Goal: Task Accomplishment & Management: Manage account settings

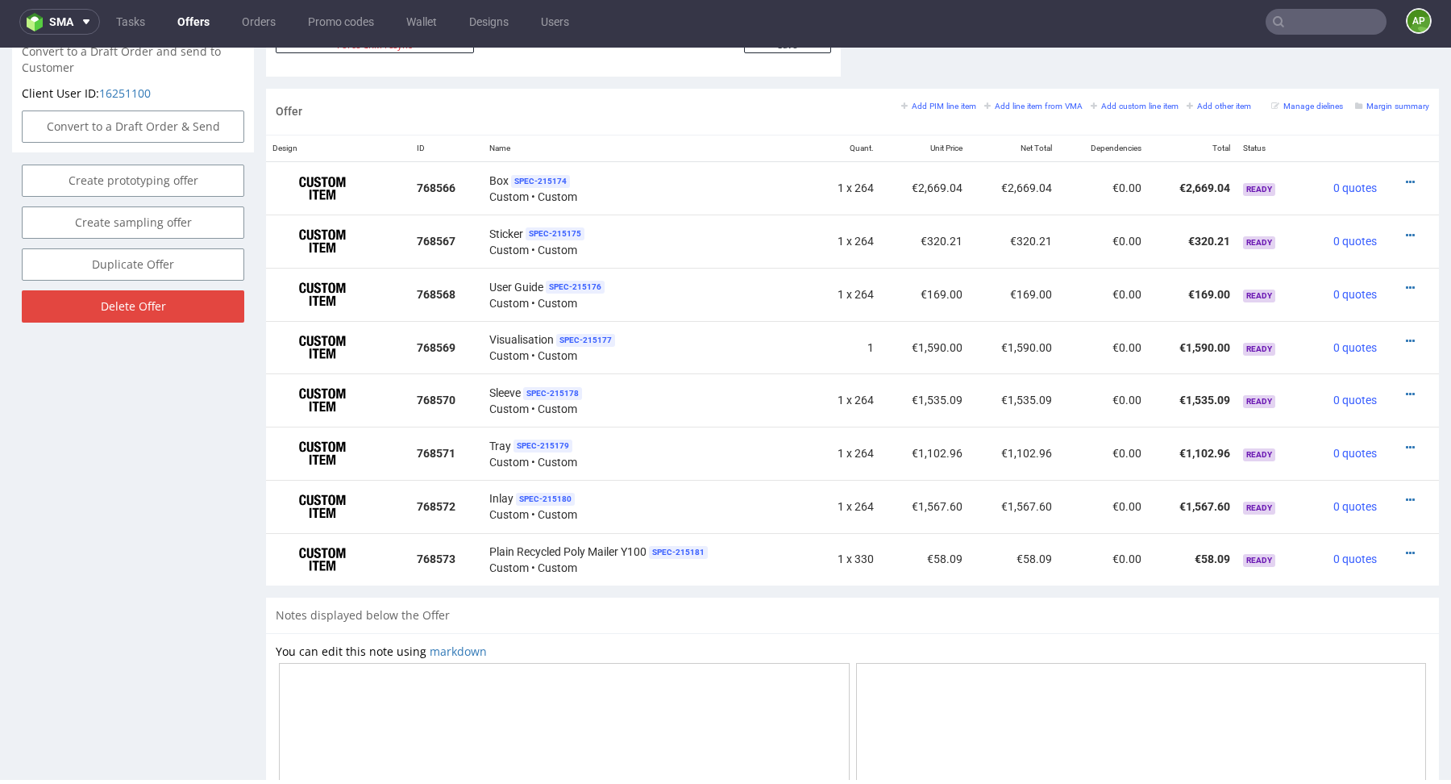
scroll to position [915, 0]
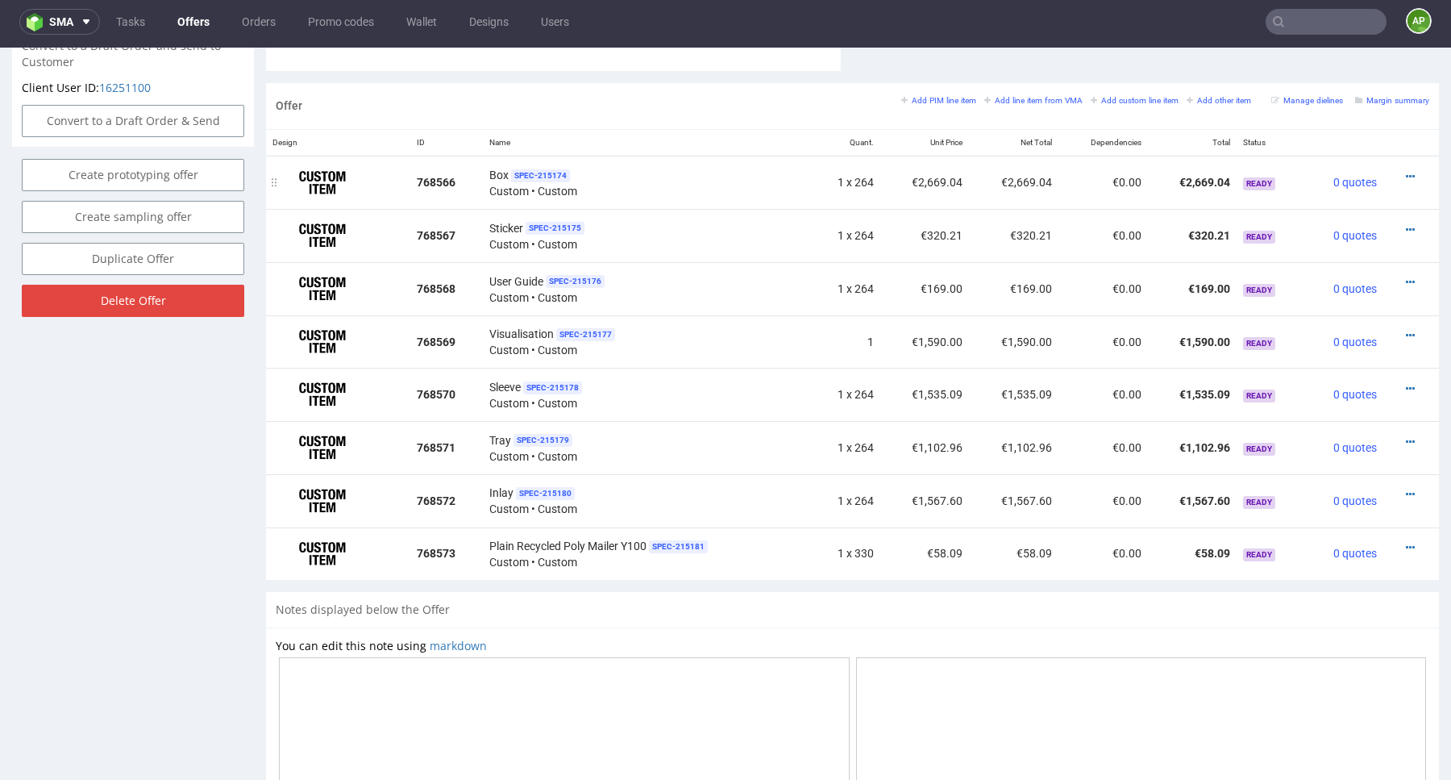
click at [664, 177] on div "Box SPEC- 215174 Custom • Custom" at bounding box center [647, 182] width 316 height 33
click at [664, 223] on div "Sticker SPEC- 215175 Custom • Custom" at bounding box center [647, 235] width 316 height 33
click at [664, 291] on div "User Guide SPEC- 215176 Custom • Custom" at bounding box center [647, 288] width 316 height 33
click at [660, 351] on div "Visualisation SPEC- 215177 Custom • Custom" at bounding box center [647, 341] width 316 height 33
click at [657, 405] on div "Sleeve SPEC- 215178 Custom • Custom" at bounding box center [647, 394] width 316 height 33
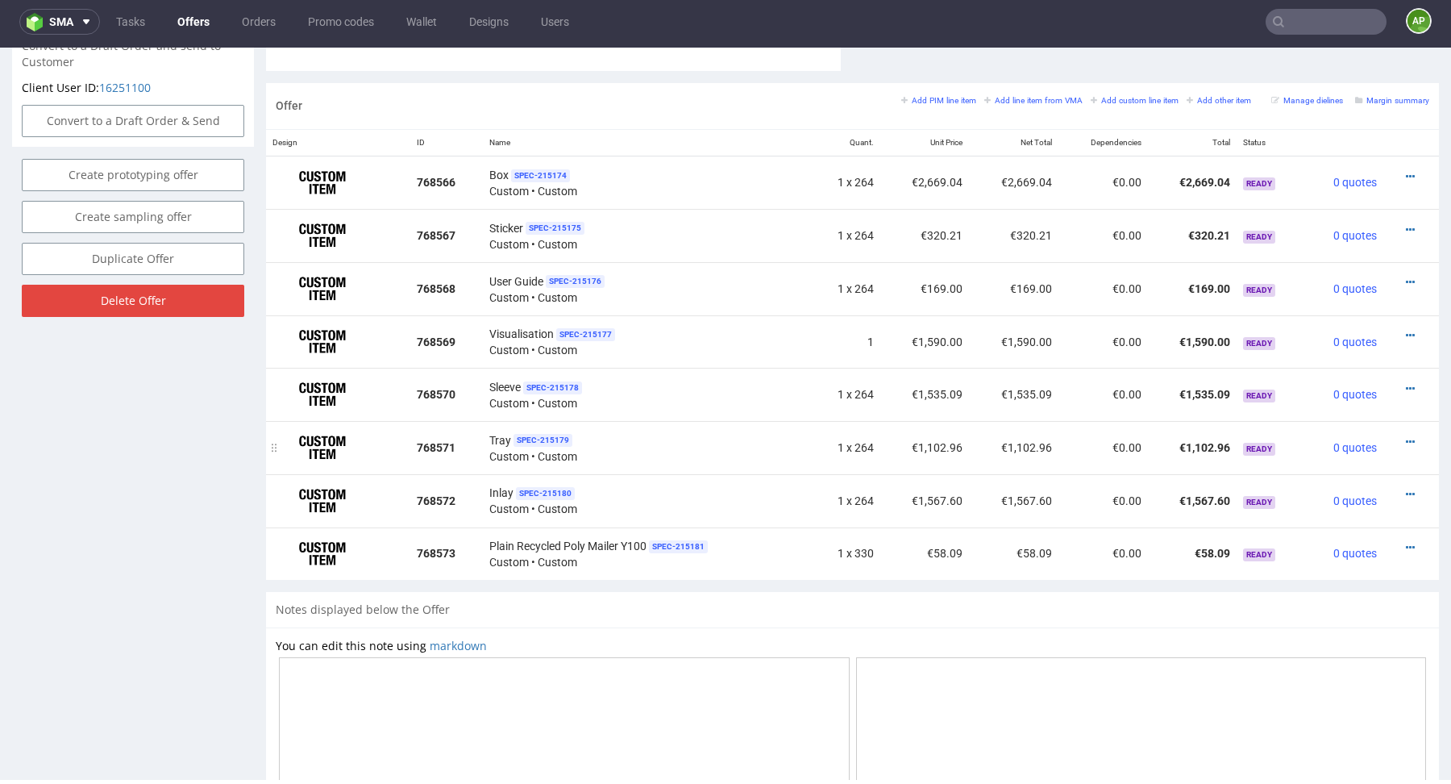
click at [657, 441] on div "Tray SPEC- 215179 Custom • Custom" at bounding box center [647, 447] width 316 height 33
click at [657, 494] on div "Inlay SPEC- 215180 Custom • Custom" at bounding box center [647, 500] width 316 height 33
click at [1406, 543] on icon at bounding box center [1410, 547] width 9 height 11
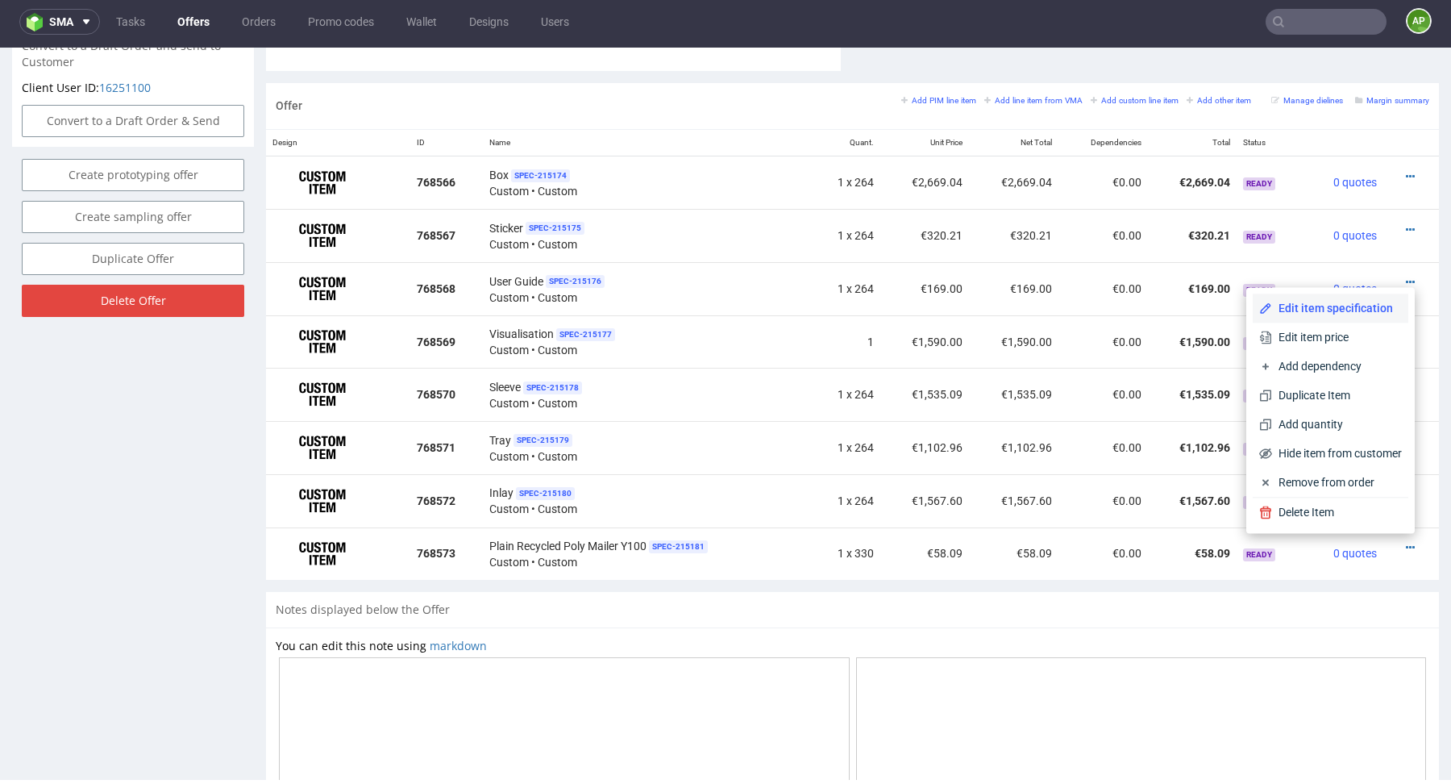
click at [1349, 310] on span "Edit item specification" at bounding box center [1337, 308] width 130 height 16
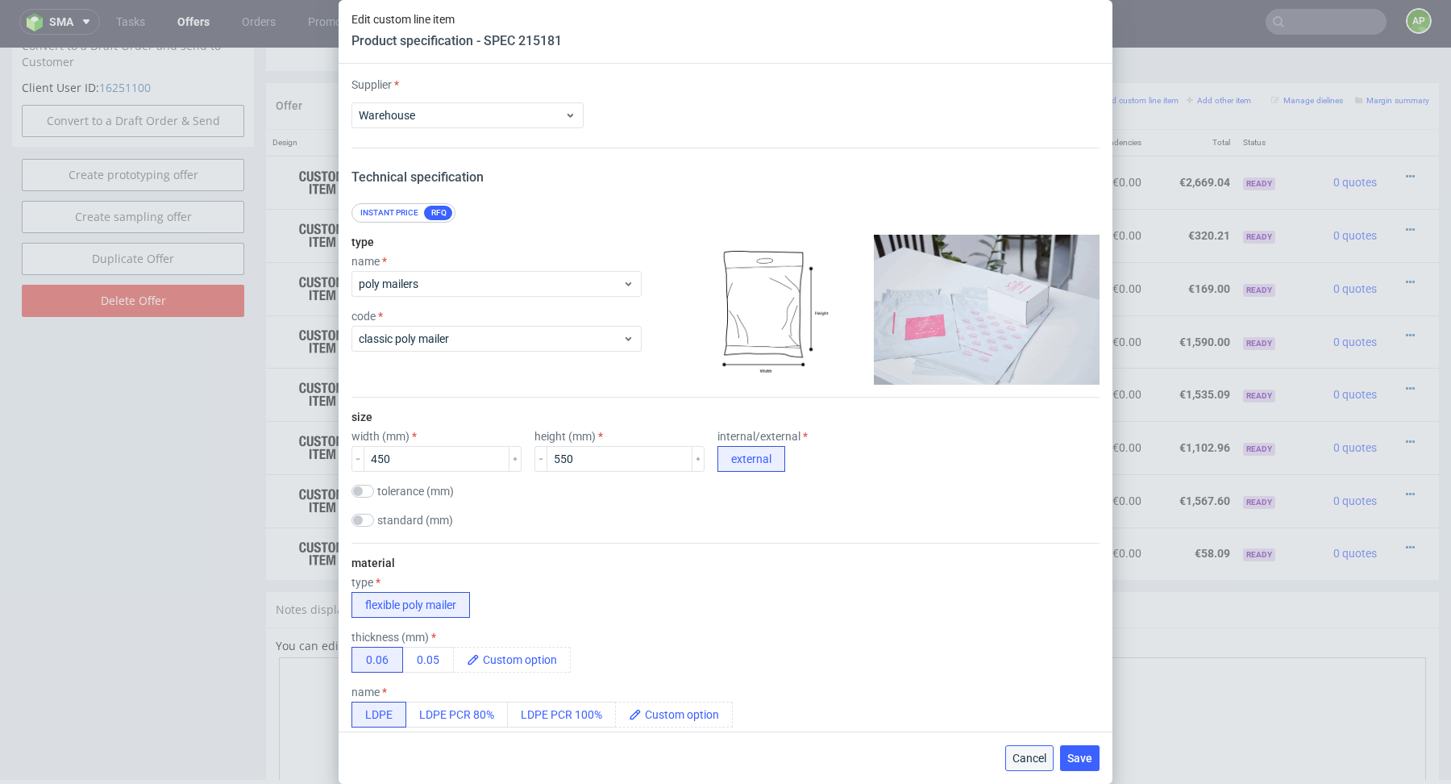
click at [1039, 749] on button "Cancel" at bounding box center [1030, 758] width 48 height 26
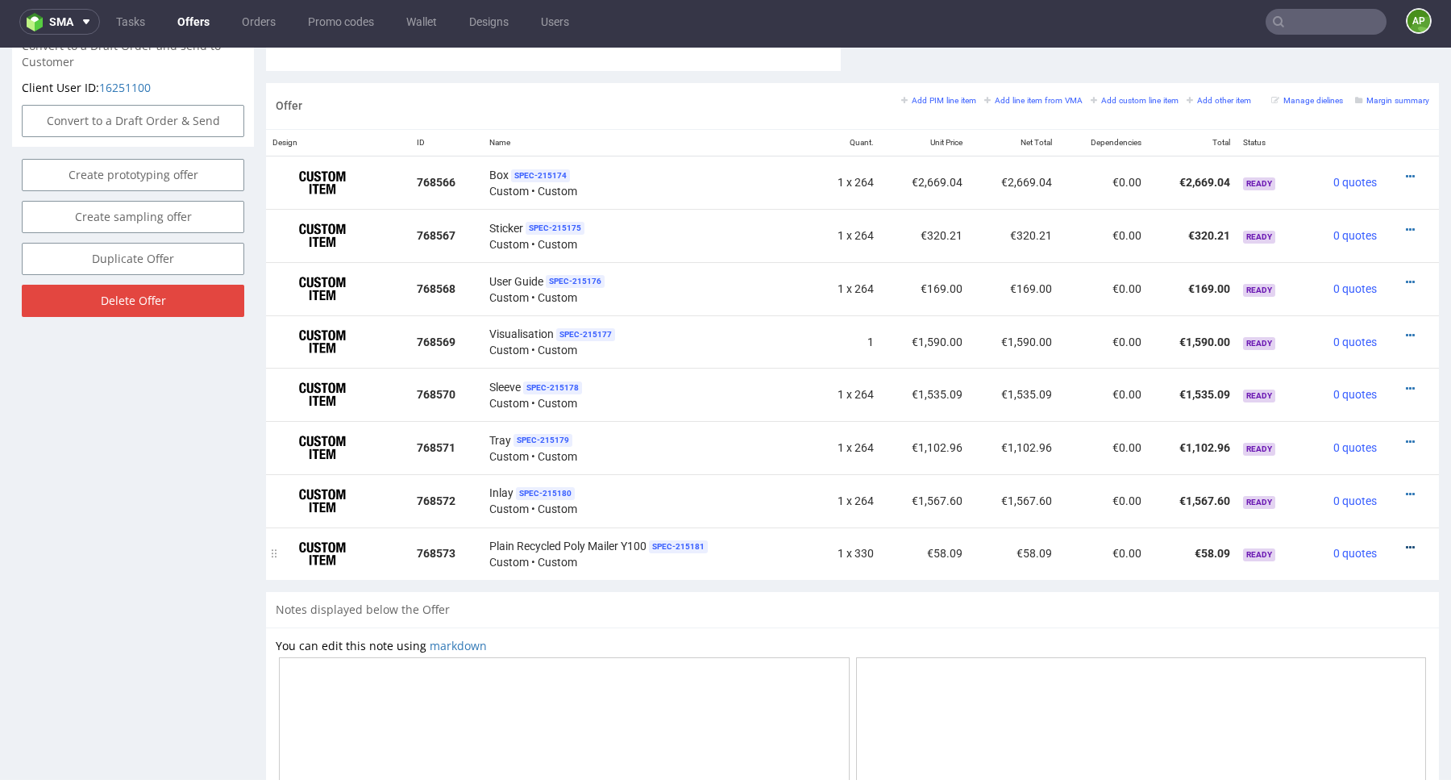
click at [1406, 542] on icon at bounding box center [1410, 547] width 9 height 11
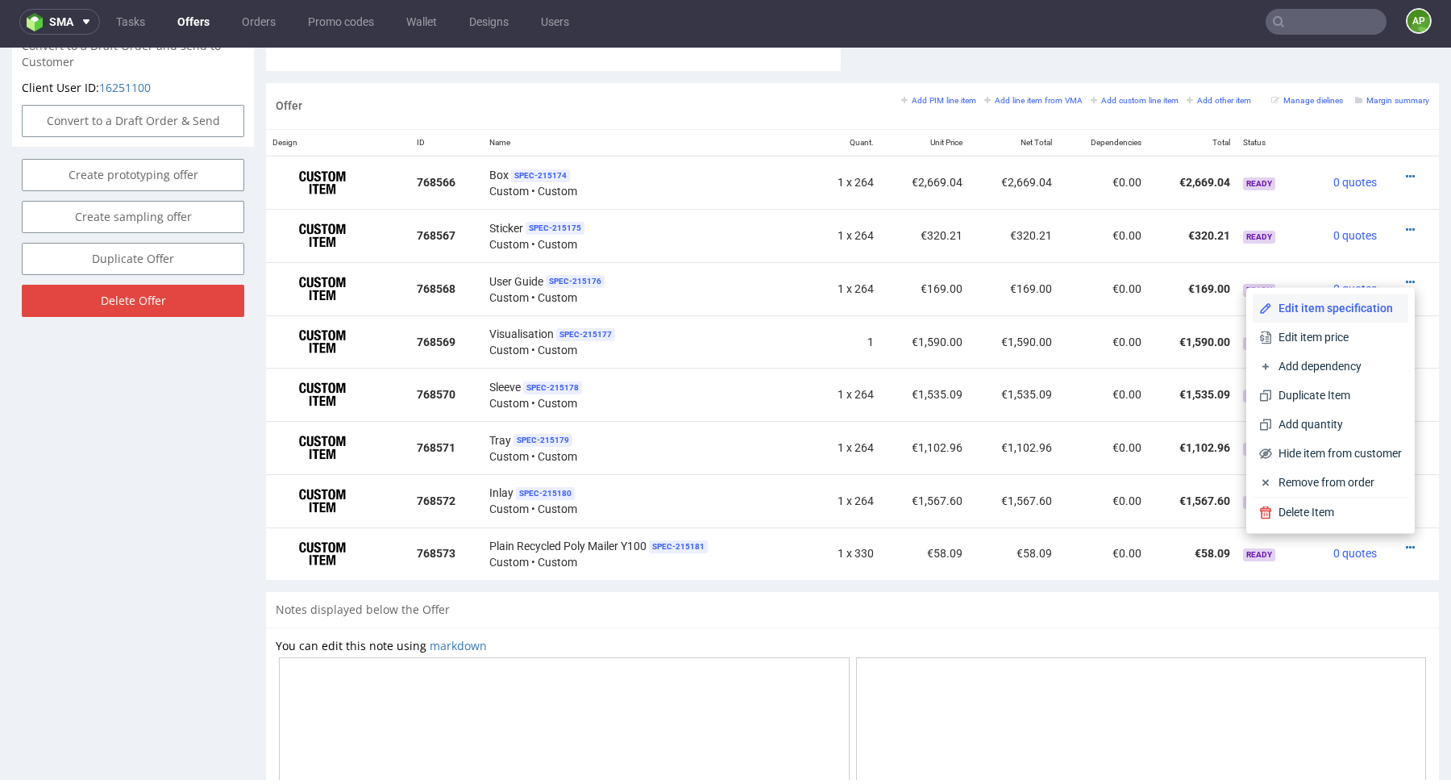
click at [1359, 315] on span "Edit item specification" at bounding box center [1337, 308] width 130 height 16
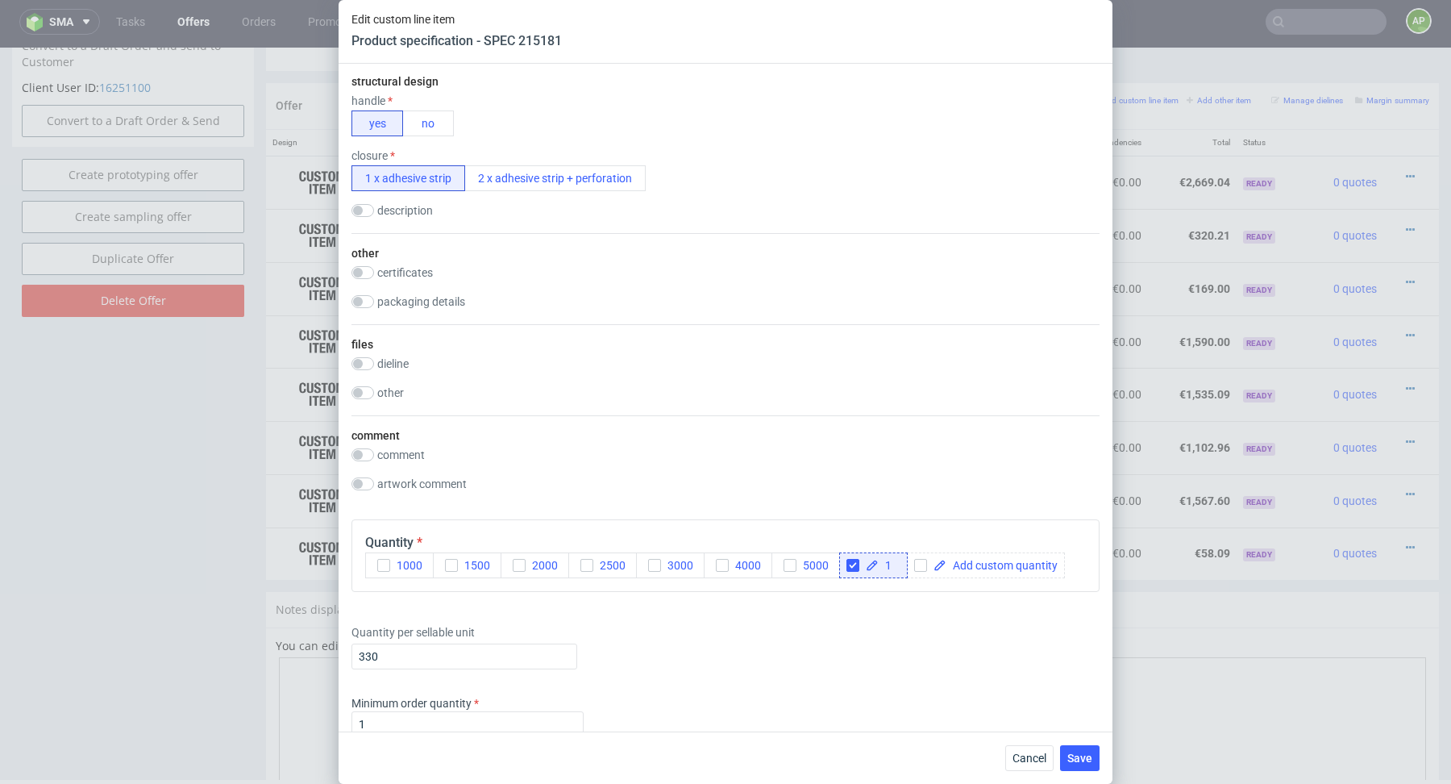
scroll to position [928, 0]
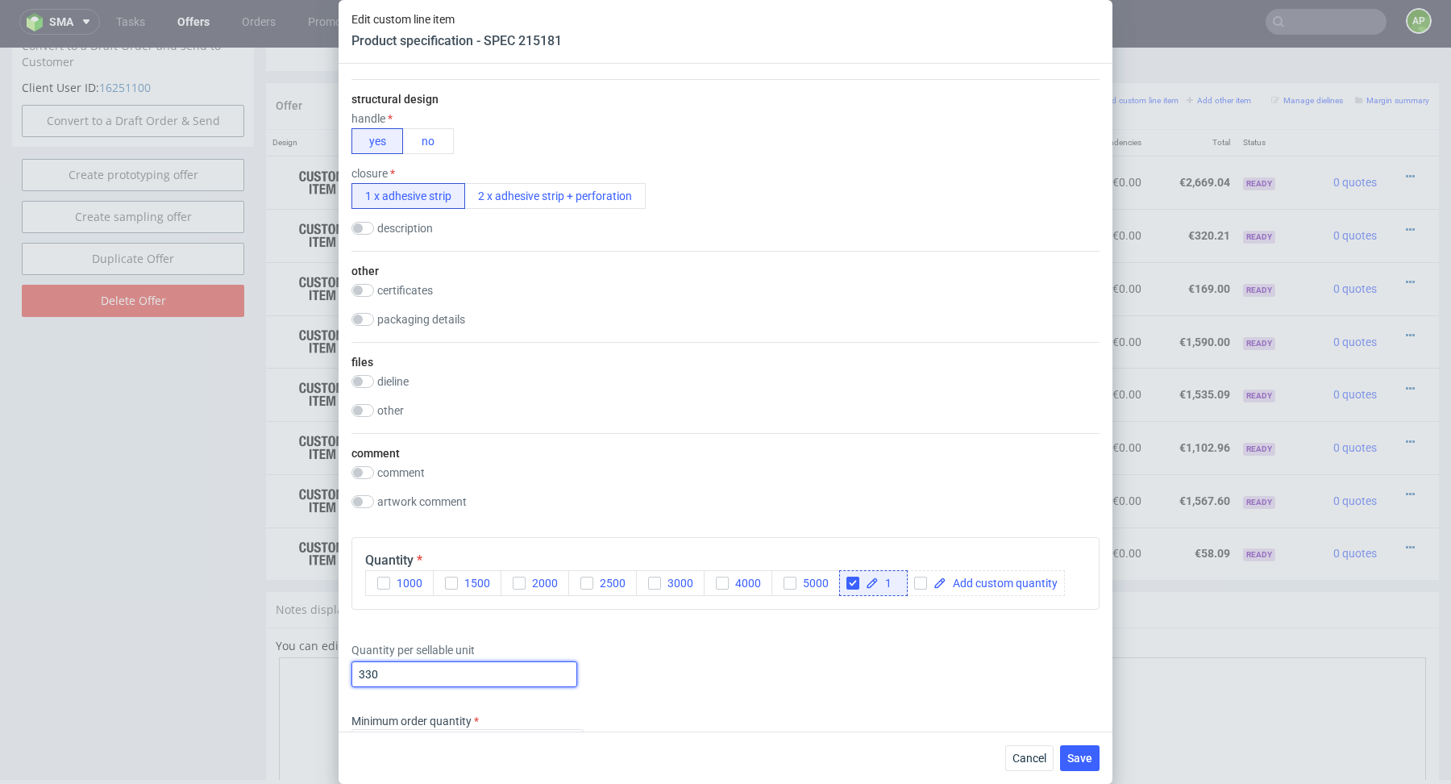
drag, startPoint x: 446, startPoint y: 674, endPoint x: 179, endPoint y: 674, distance: 266.9
click at [185, 674] on div "Edit custom line item Product specification - SPEC 215181 Supplier Warehouse Te…" at bounding box center [725, 392] width 1451 height 784
type input "264"
click at [1081, 757] on span "Save" at bounding box center [1080, 757] width 25 height 11
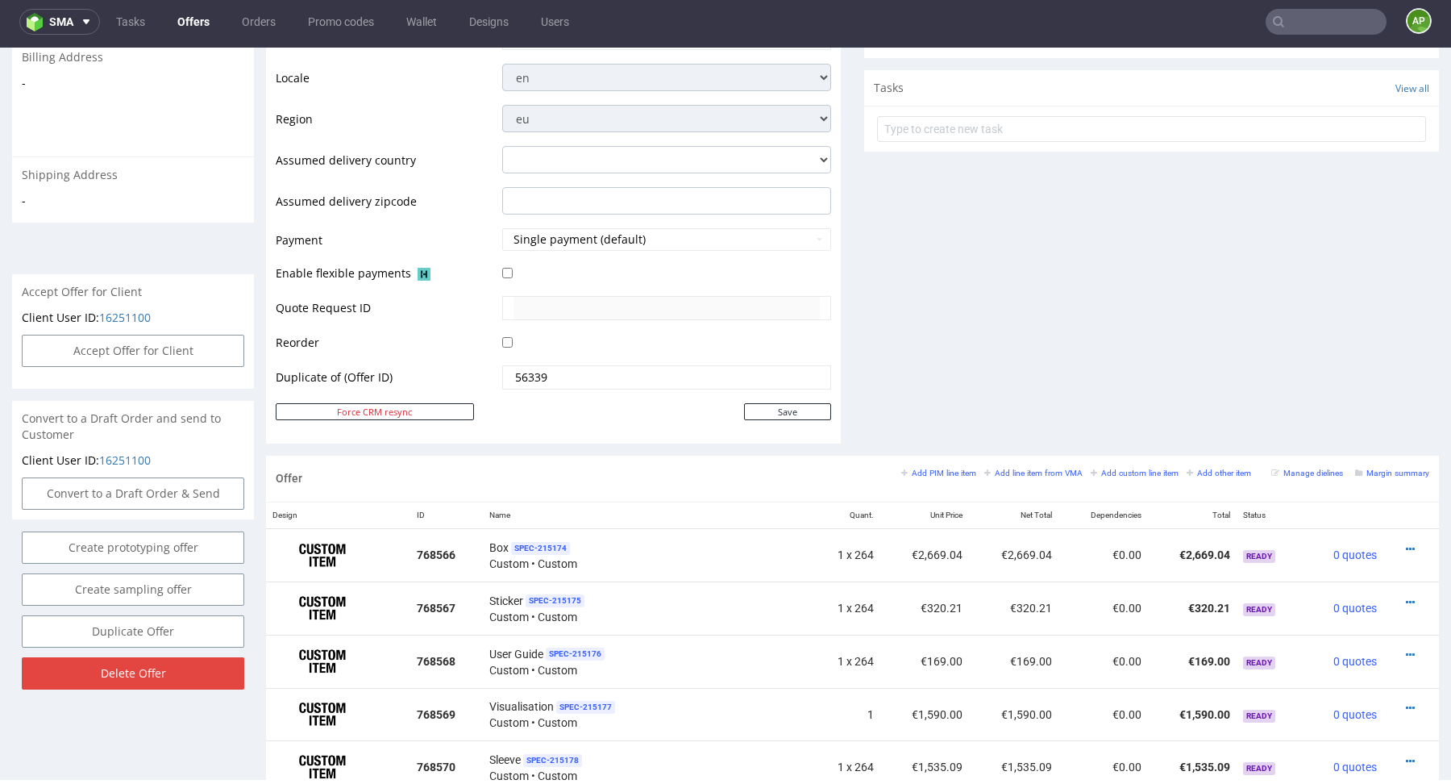
scroll to position [1133, 0]
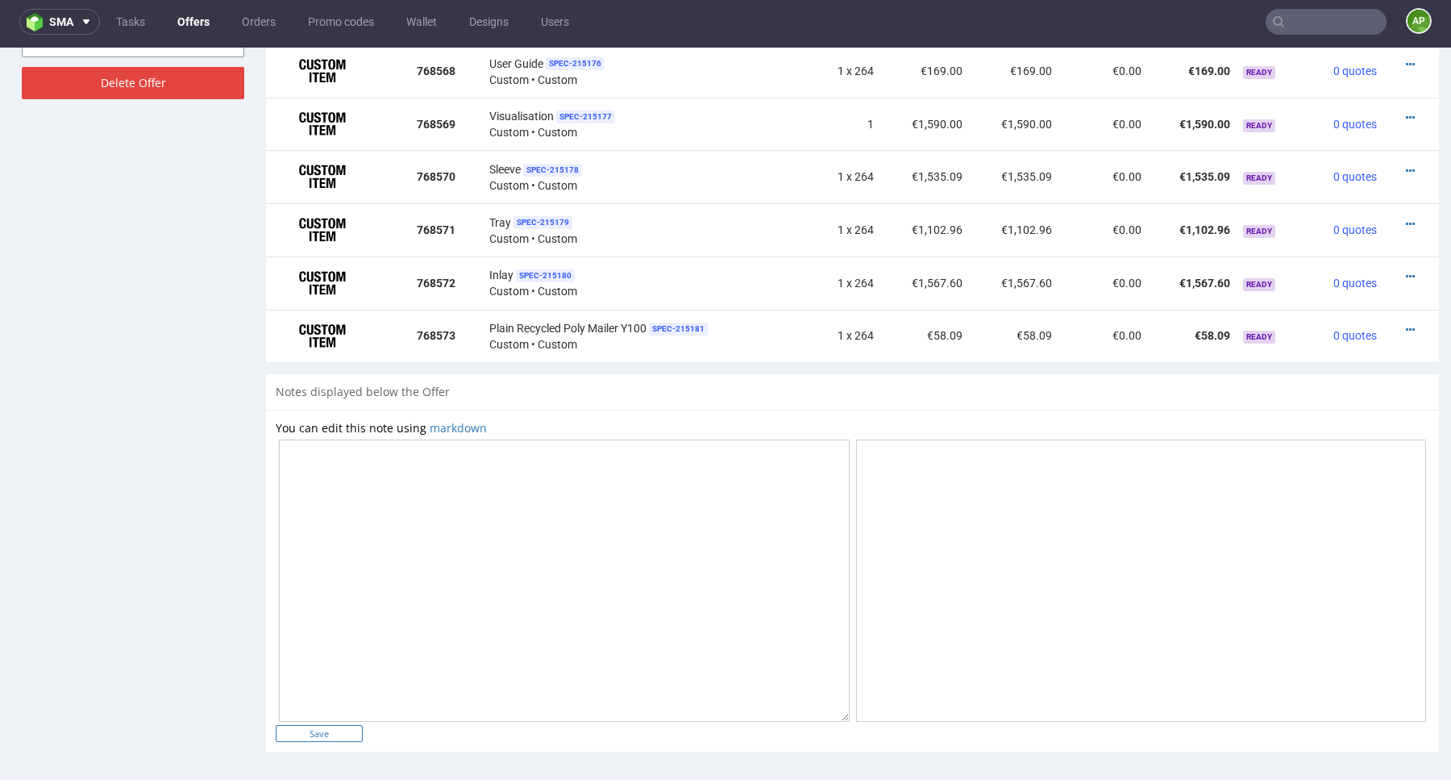
click at [342, 726] on input "Save" at bounding box center [319, 733] width 87 height 17
type input "In progress..."
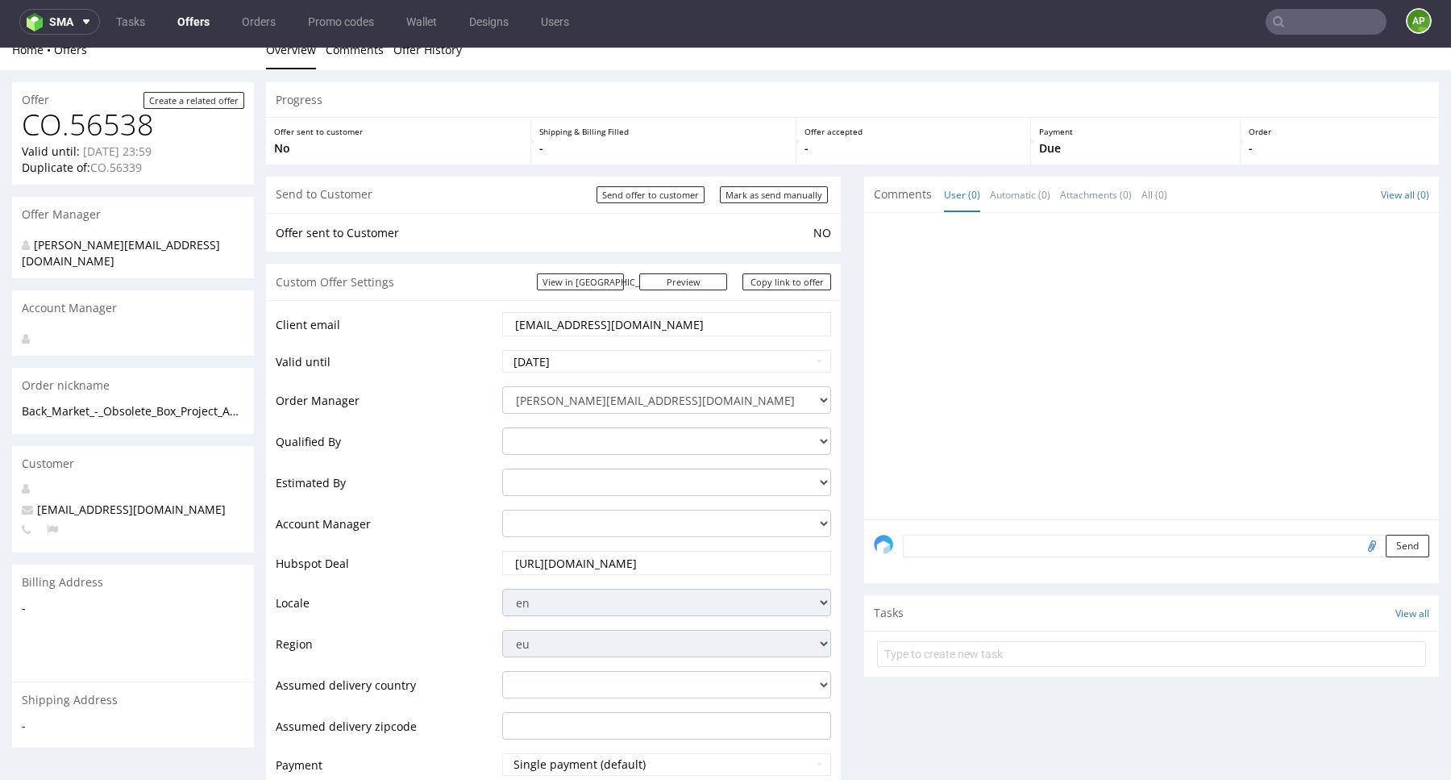
scroll to position [20, 0]
click at [158, 401] on p "Back_Market_-_Obsolete_Box_Project_August_25" at bounding box center [133, 409] width 223 height 16
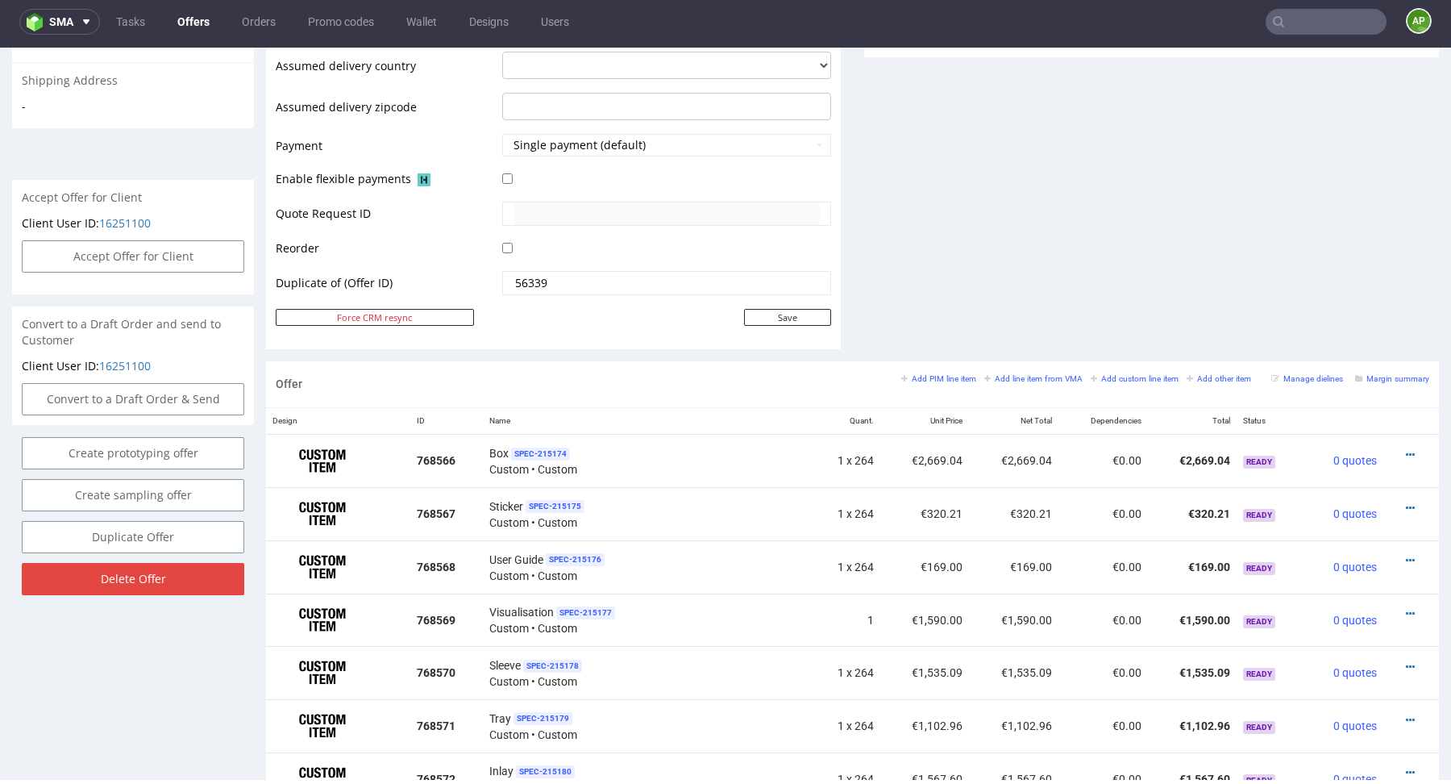
scroll to position [638, 0]
click at [164, 239] on button "Accept Offer for Client" at bounding box center [133, 255] width 223 height 32
select select "75"
select select "904"
select select "b2b"
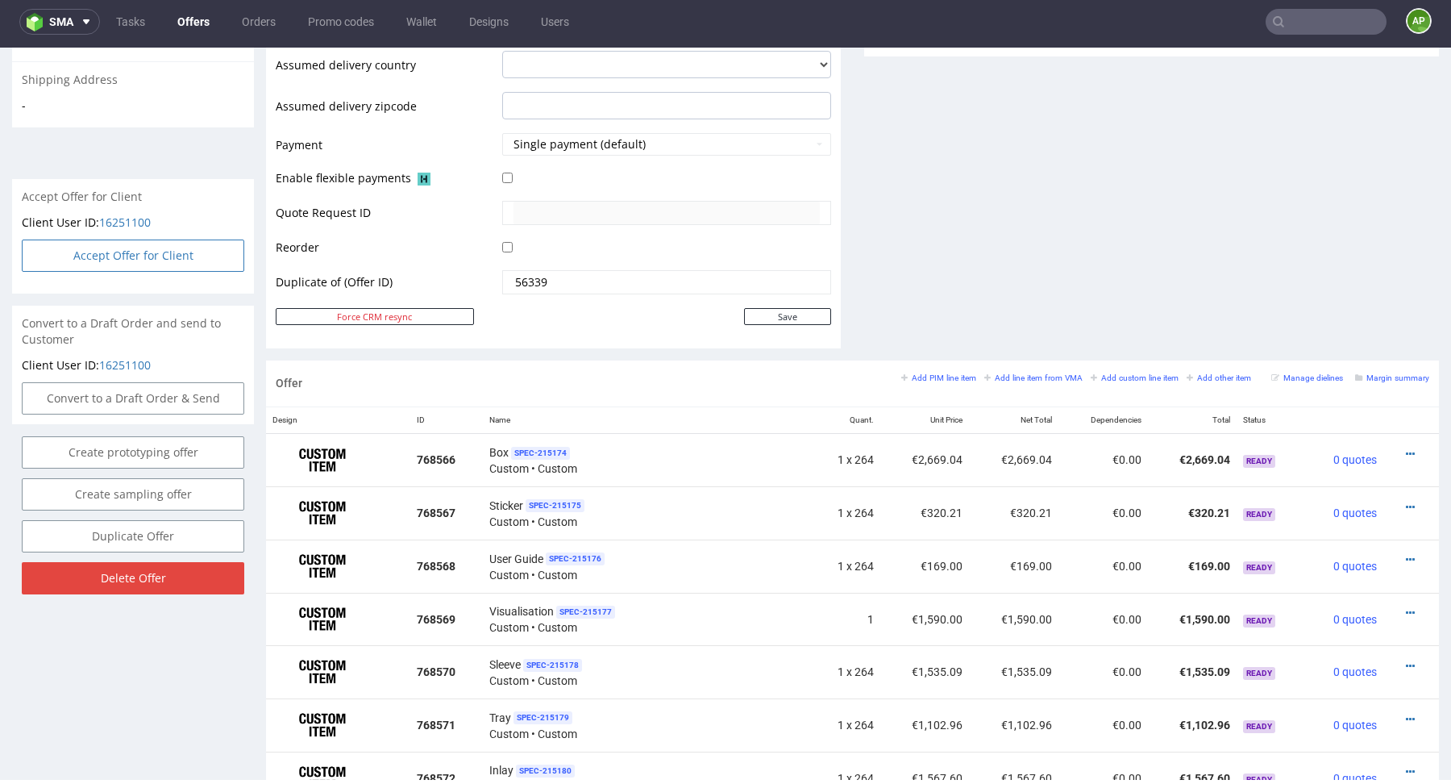
select select "75"
select select "904"
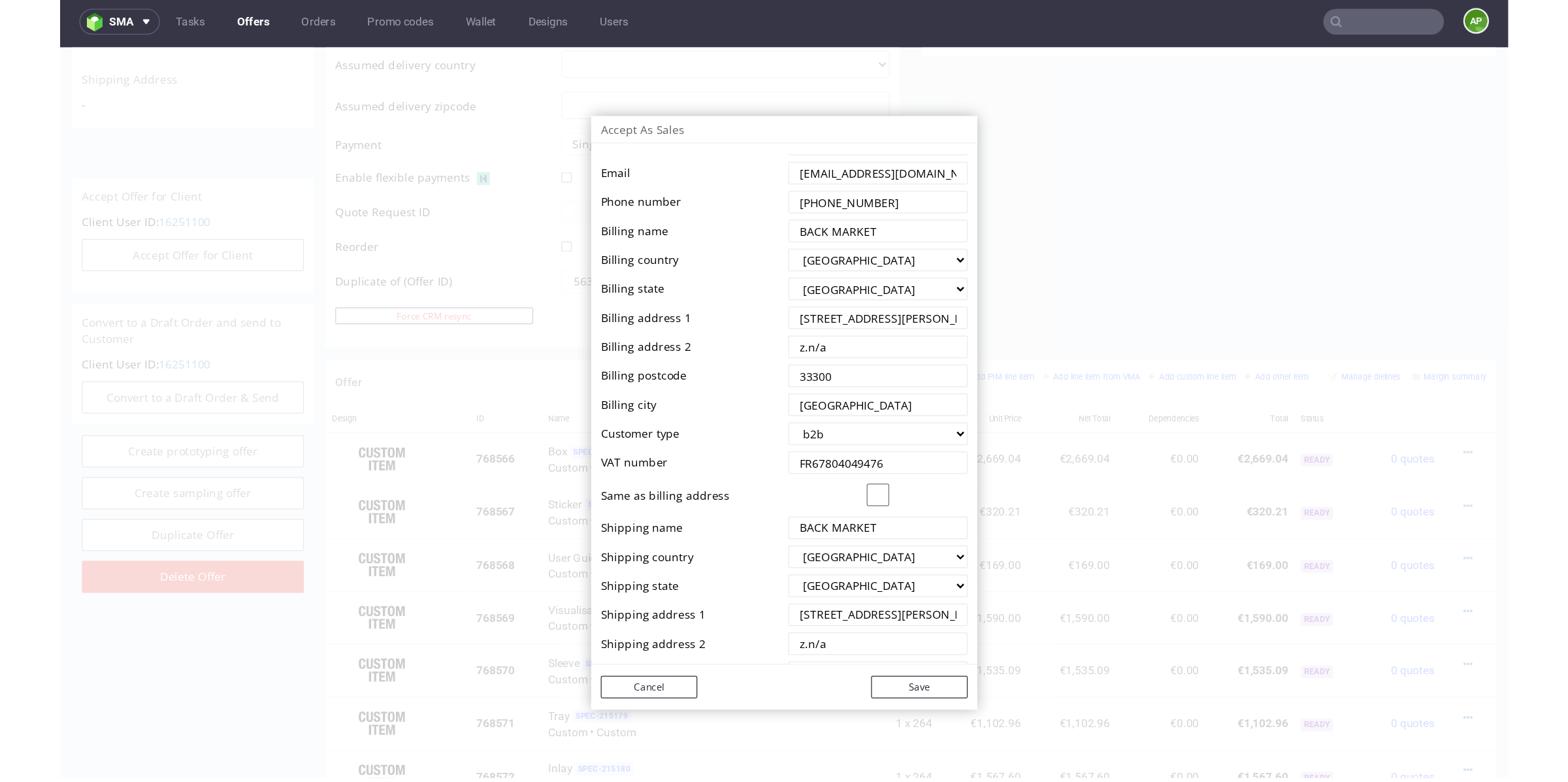
scroll to position [92, 0]
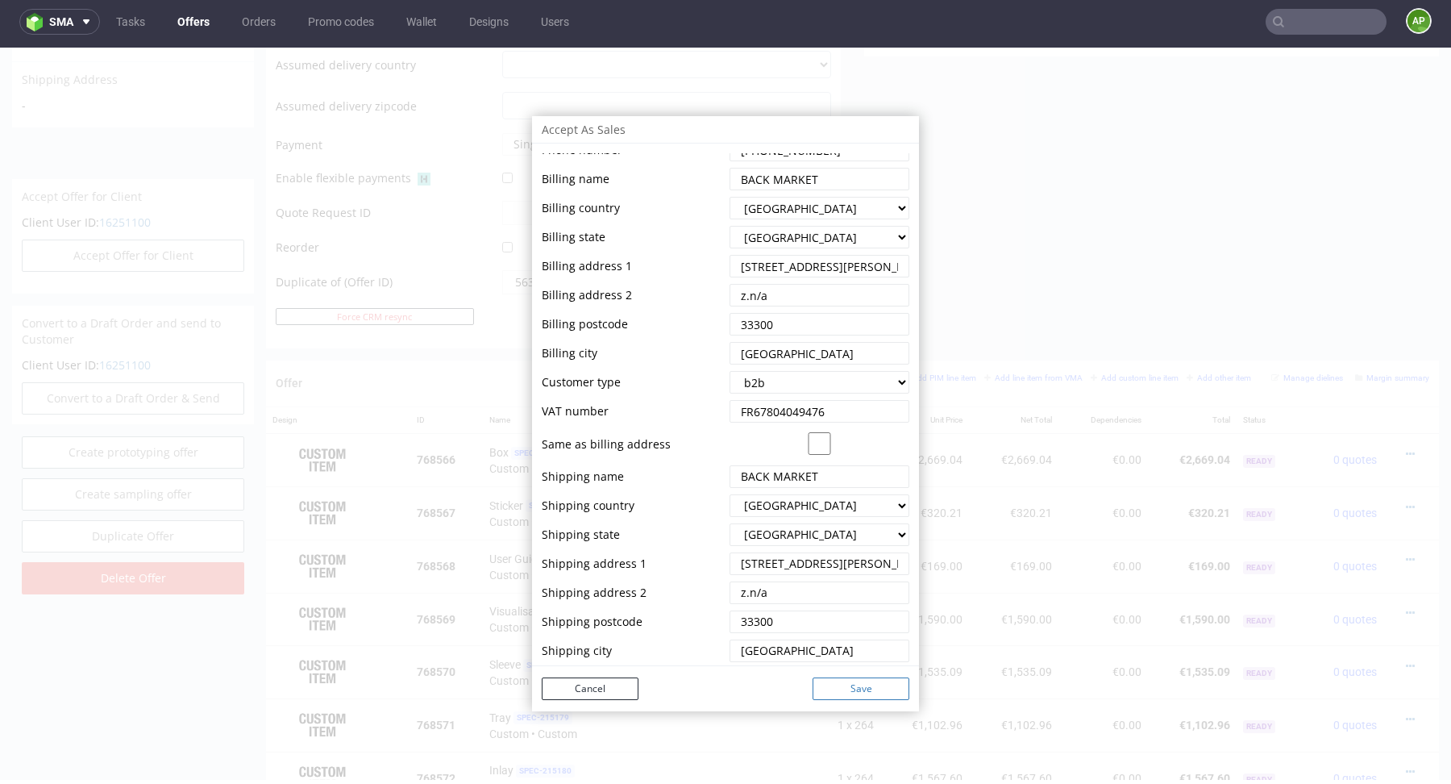
click at [845, 683] on button "Save" at bounding box center [861, 688] width 97 height 23
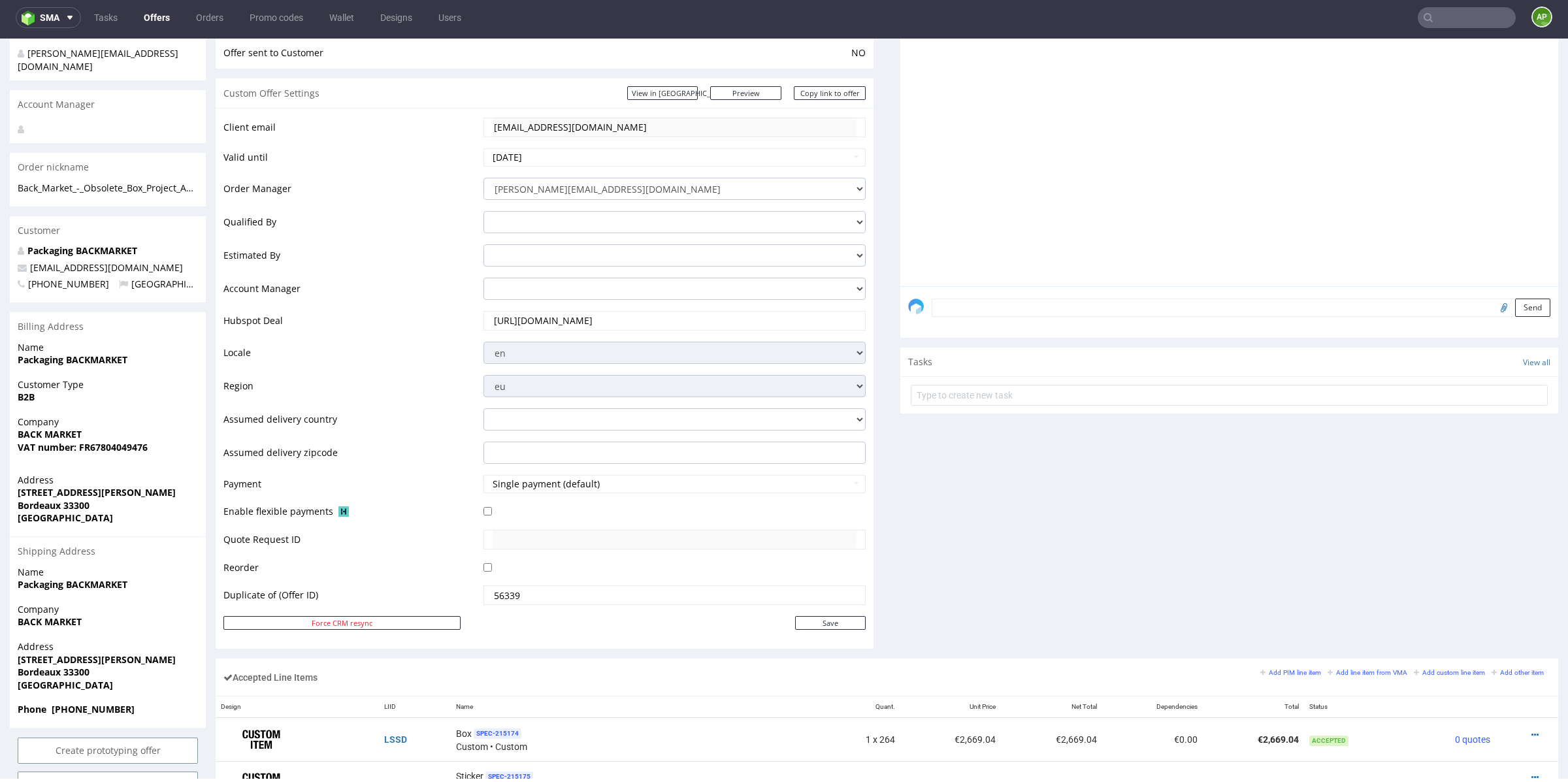
scroll to position [0, 0]
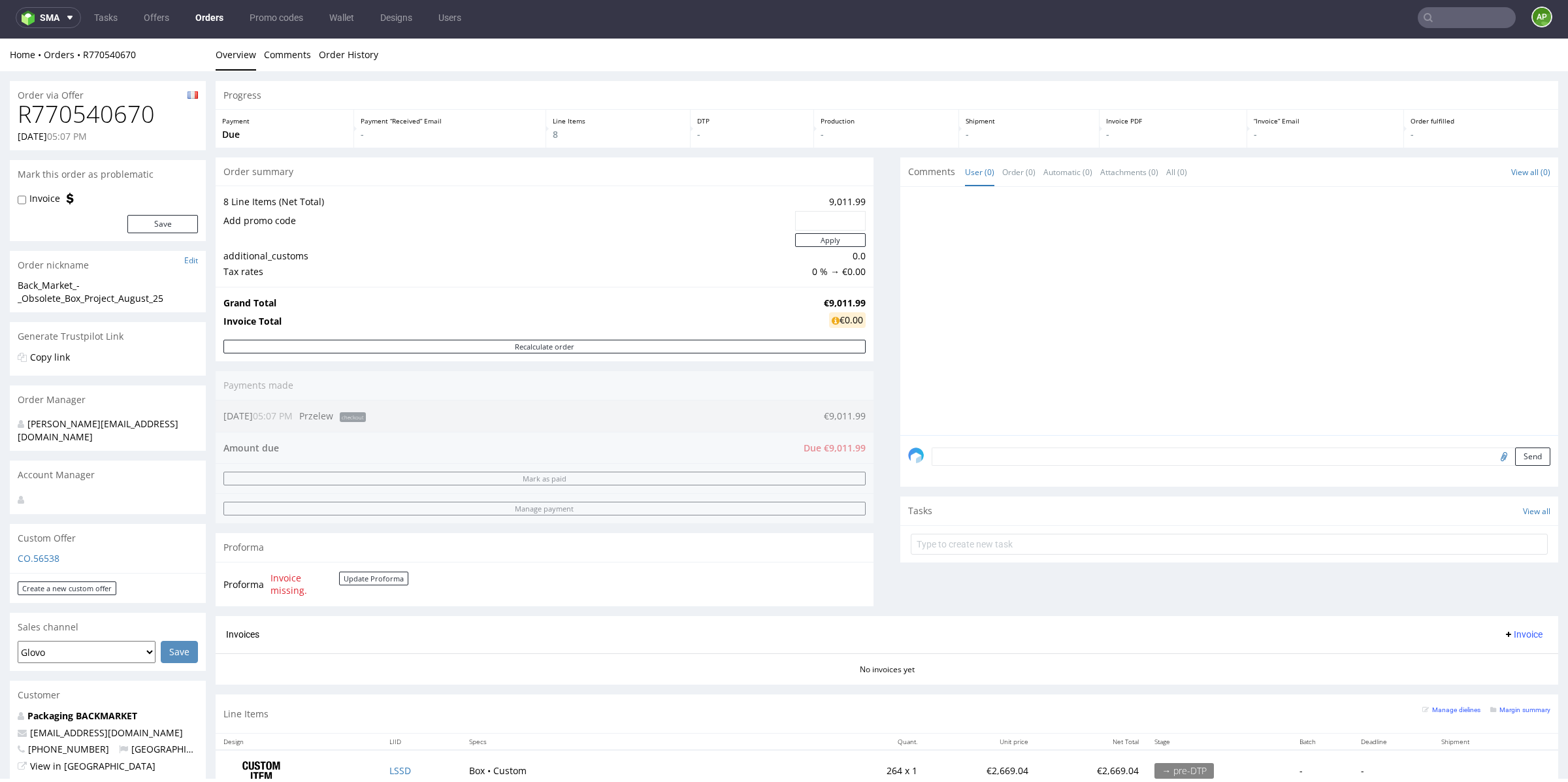
scroll to position [520, 0]
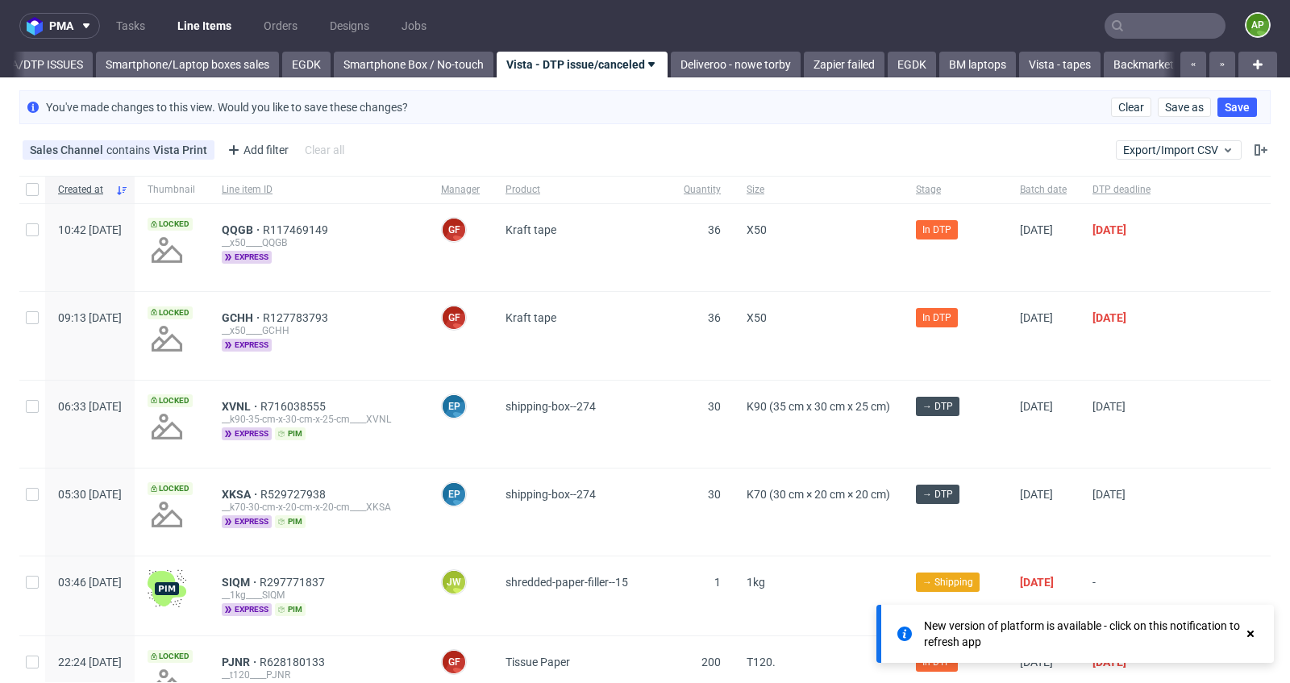
scroll to position [0, 790]
click at [184, 28] on link "Line Items" at bounding box center [204, 26] width 73 height 26
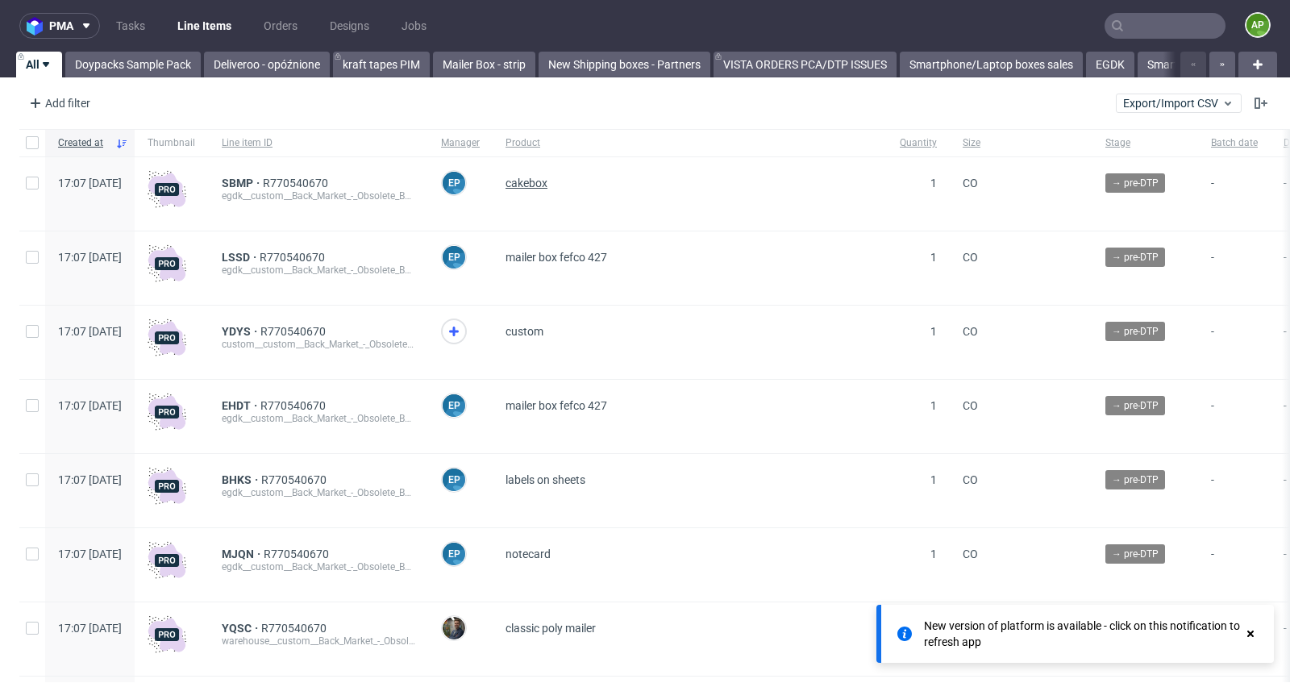
click at [548, 184] on span "cakebox" at bounding box center [527, 183] width 42 height 13
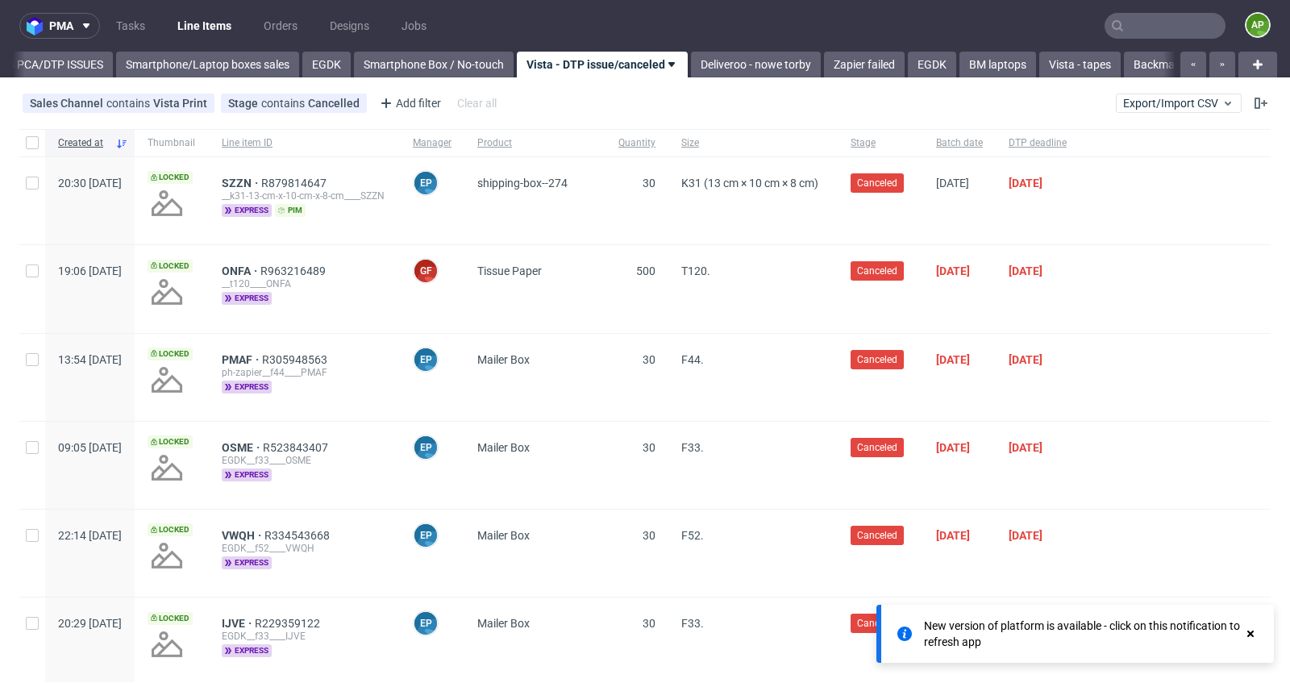
scroll to position [0, 790]
click at [52, 65] on link "VISTA ORDERS PCA/DTP ISSUES" at bounding box center [0, 65] width 183 height 26
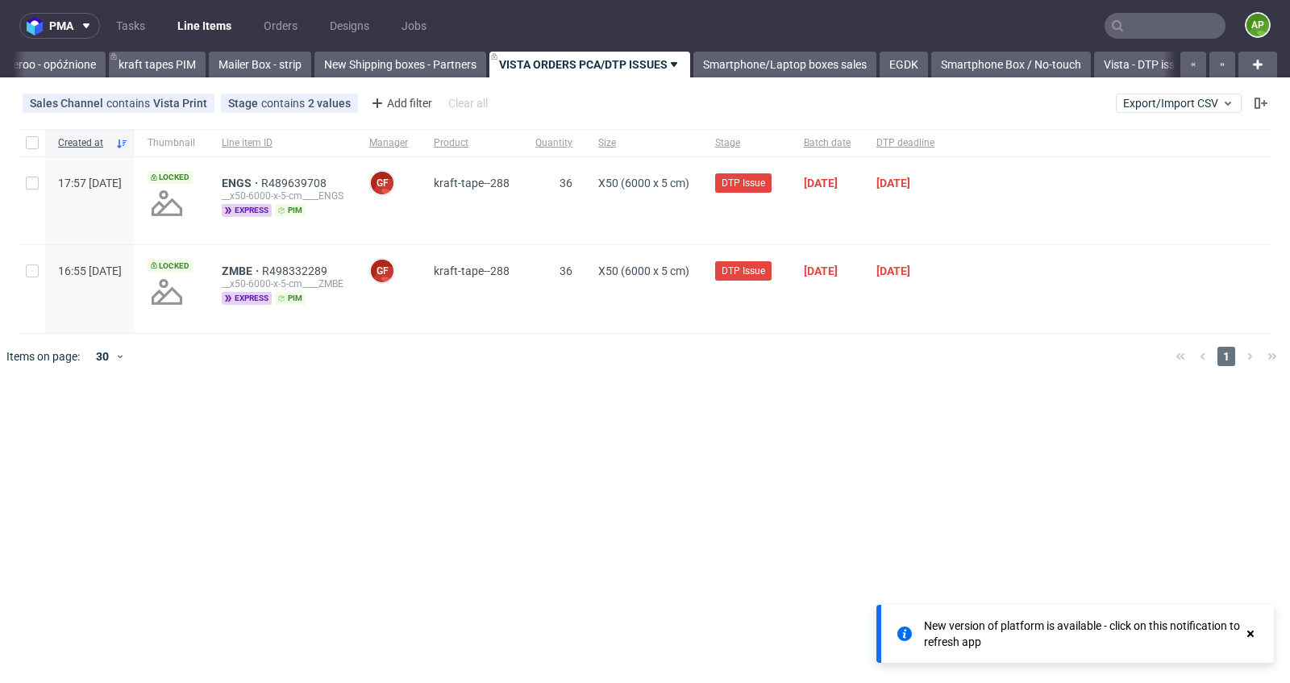
click at [52, 65] on link "Deliveroo - opóźnione" at bounding box center [43, 65] width 126 height 26
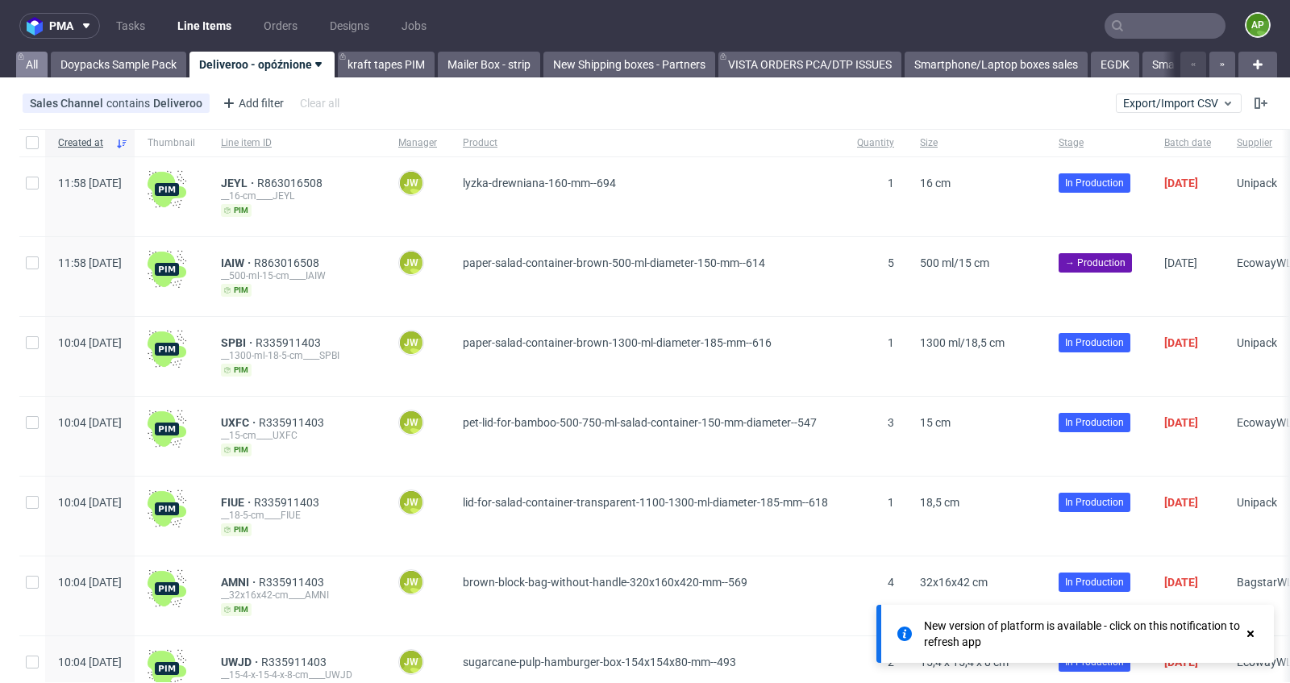
click at [43, 64] on link "All" at bounding box center [31, 65] width 31 height 26
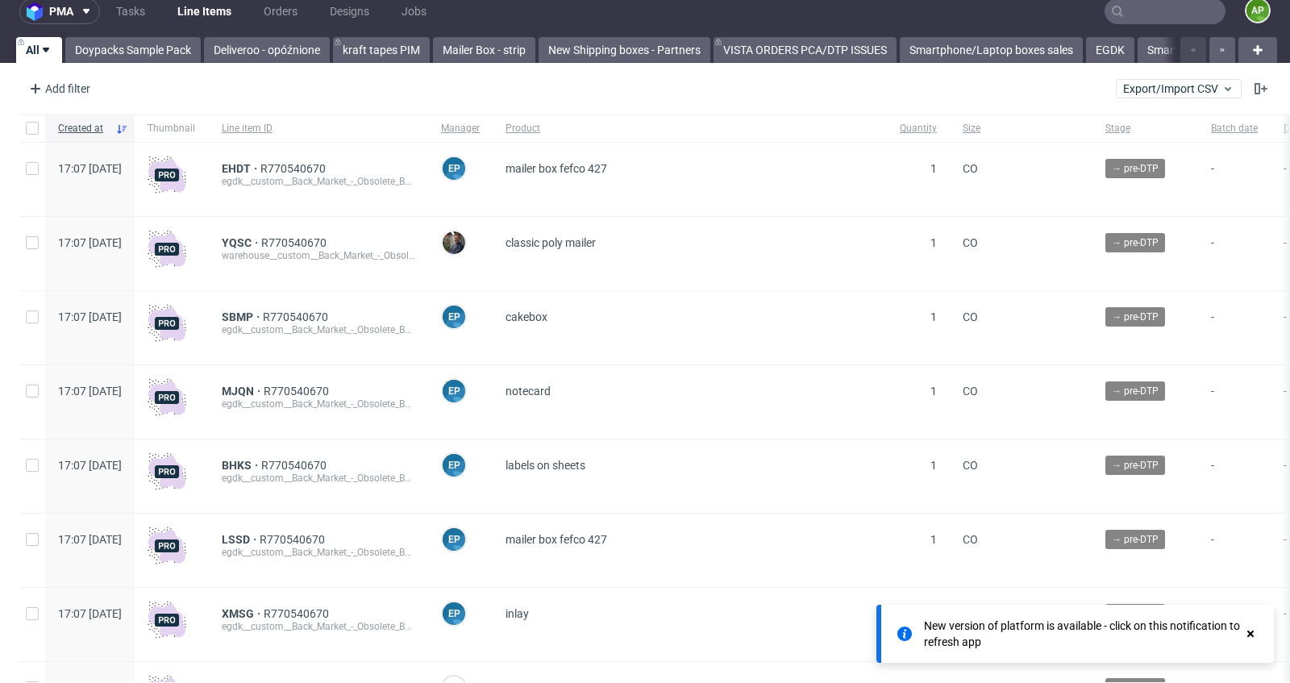
scroll to position [21, 0]
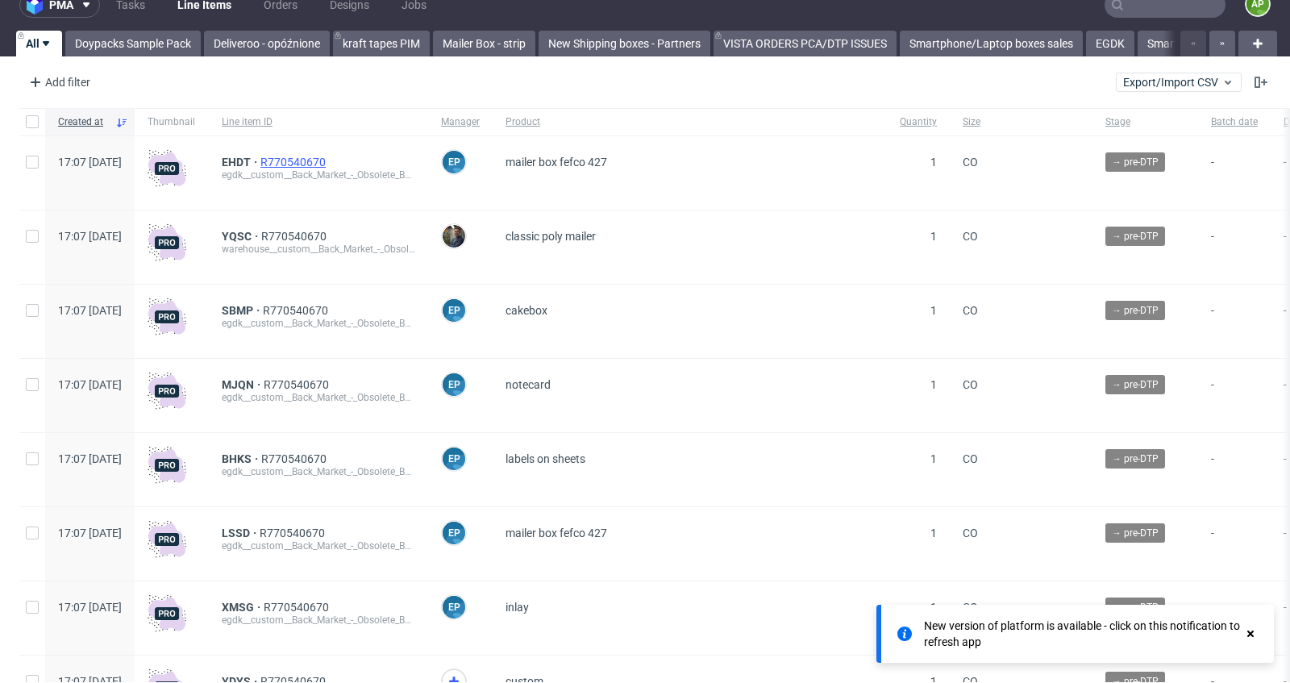
click at [329, 158] on span "R770540670" at bounding box center [294, 162] width 69 height 13
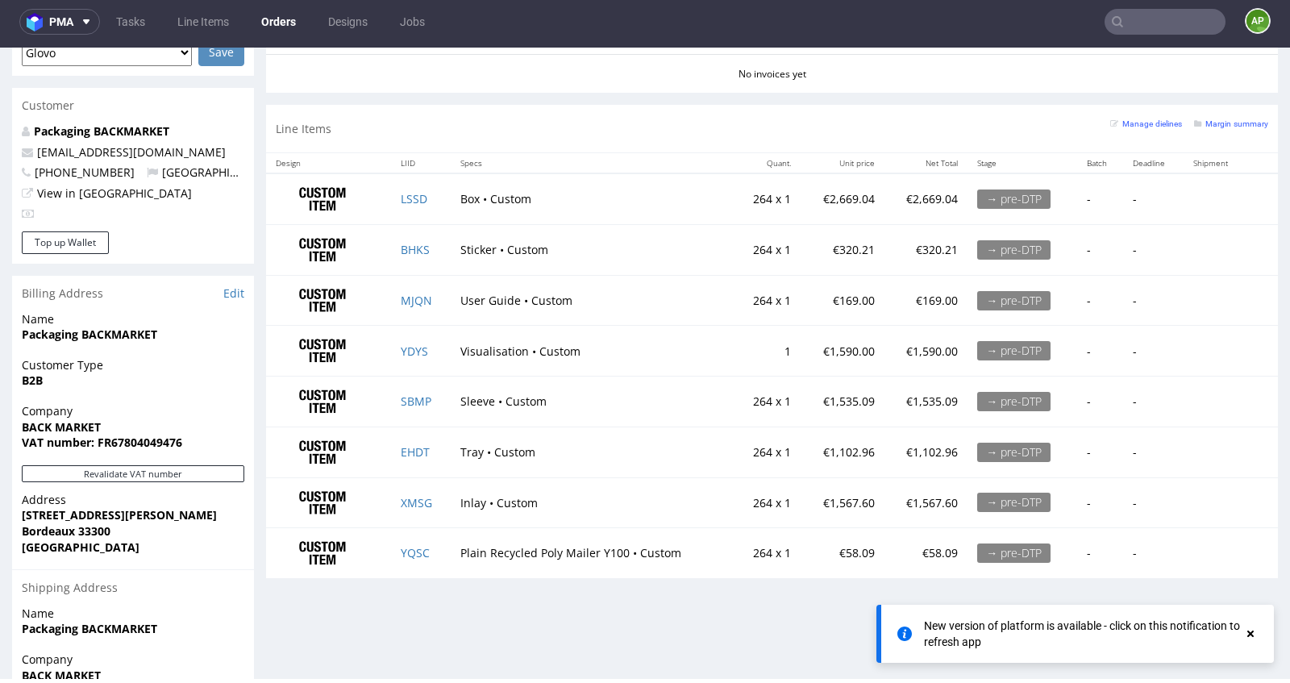
scroll to position [751, 0]
